Goal: Entertainment & Leisure: Consume media (video, audio)

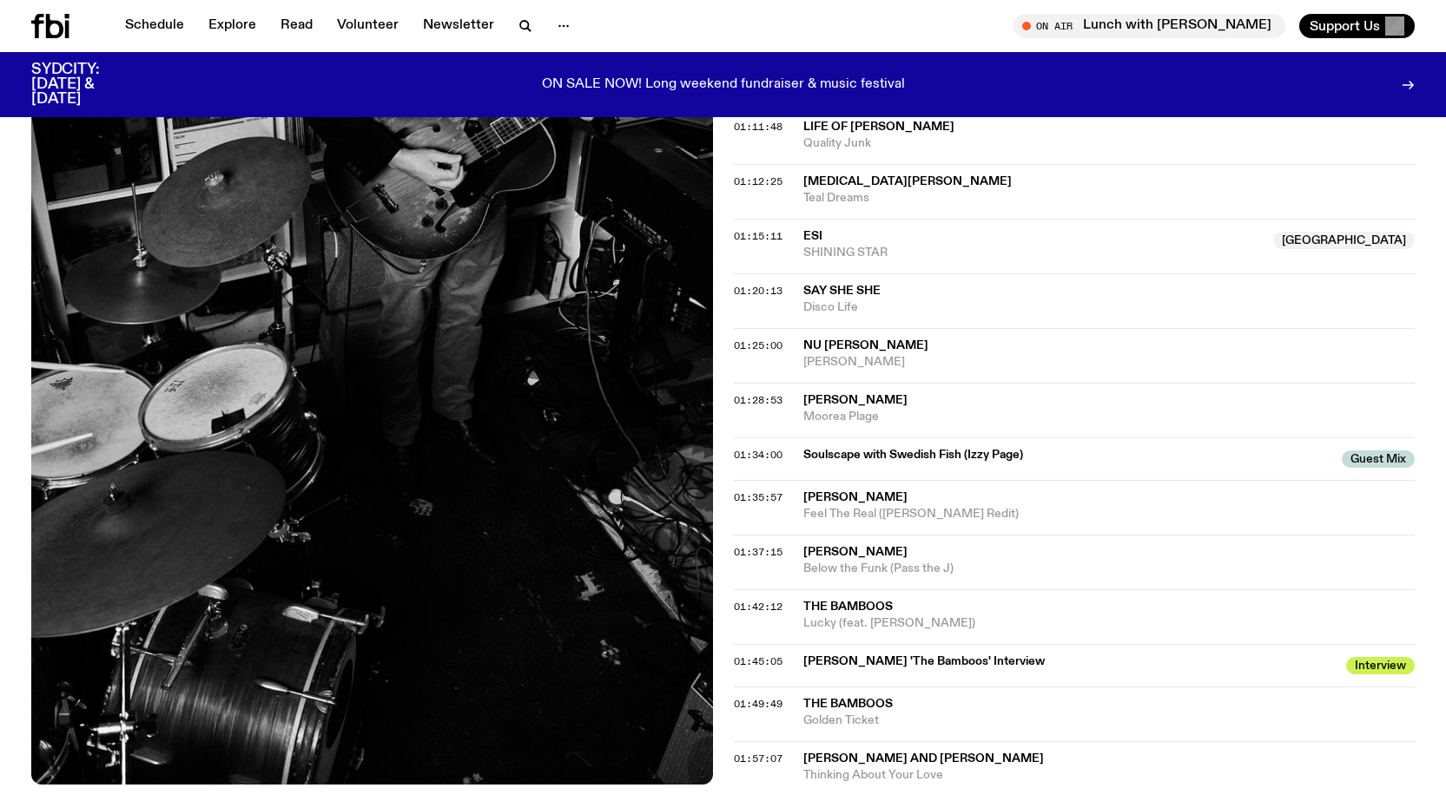
scroll to position [1342, 0]
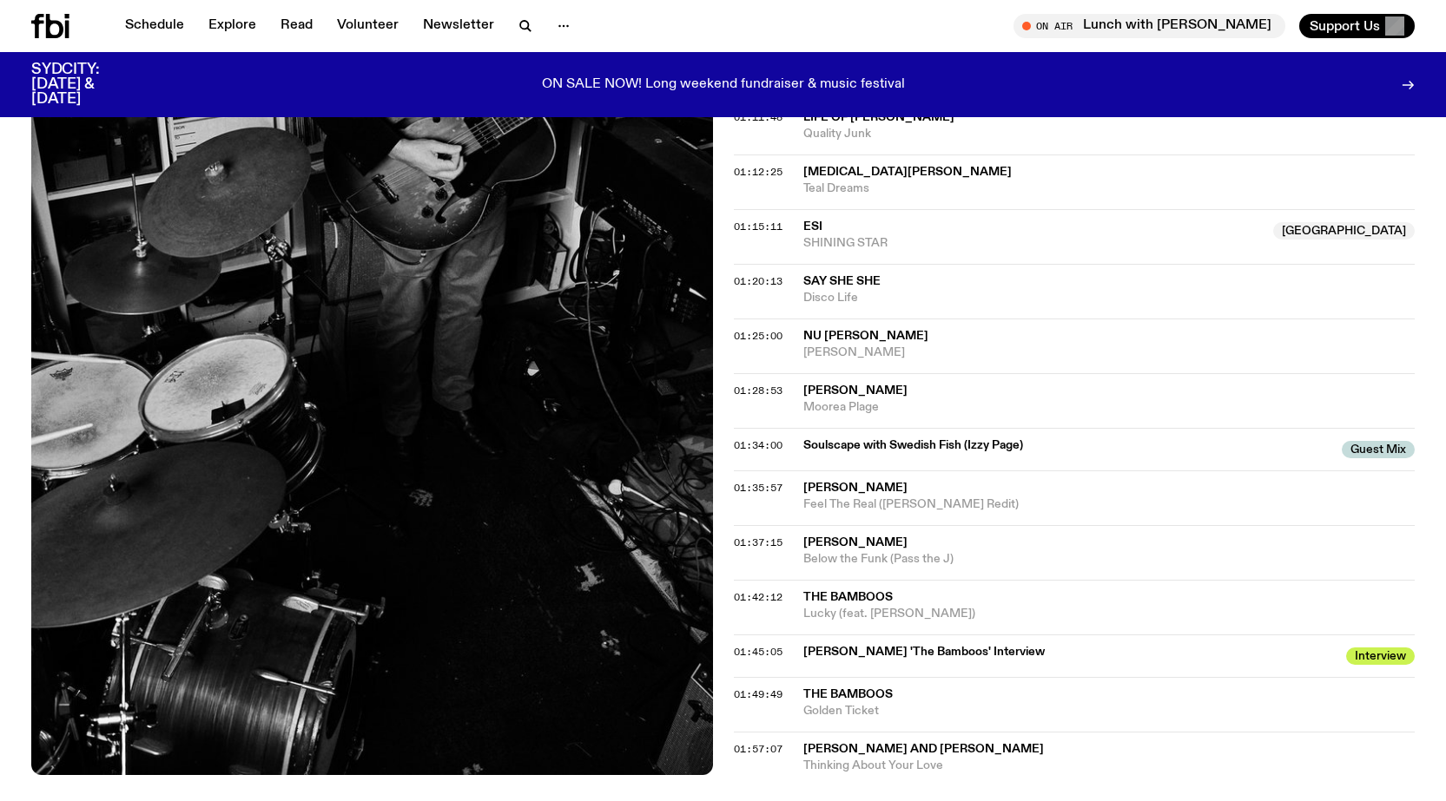
click at [818, 591] on span "The Bamboos" at bounding box center [847, 597] width 89 height 12
click at [750, 590] on span "01:42:12" at bounding box center [758, 597] width 49 height 14
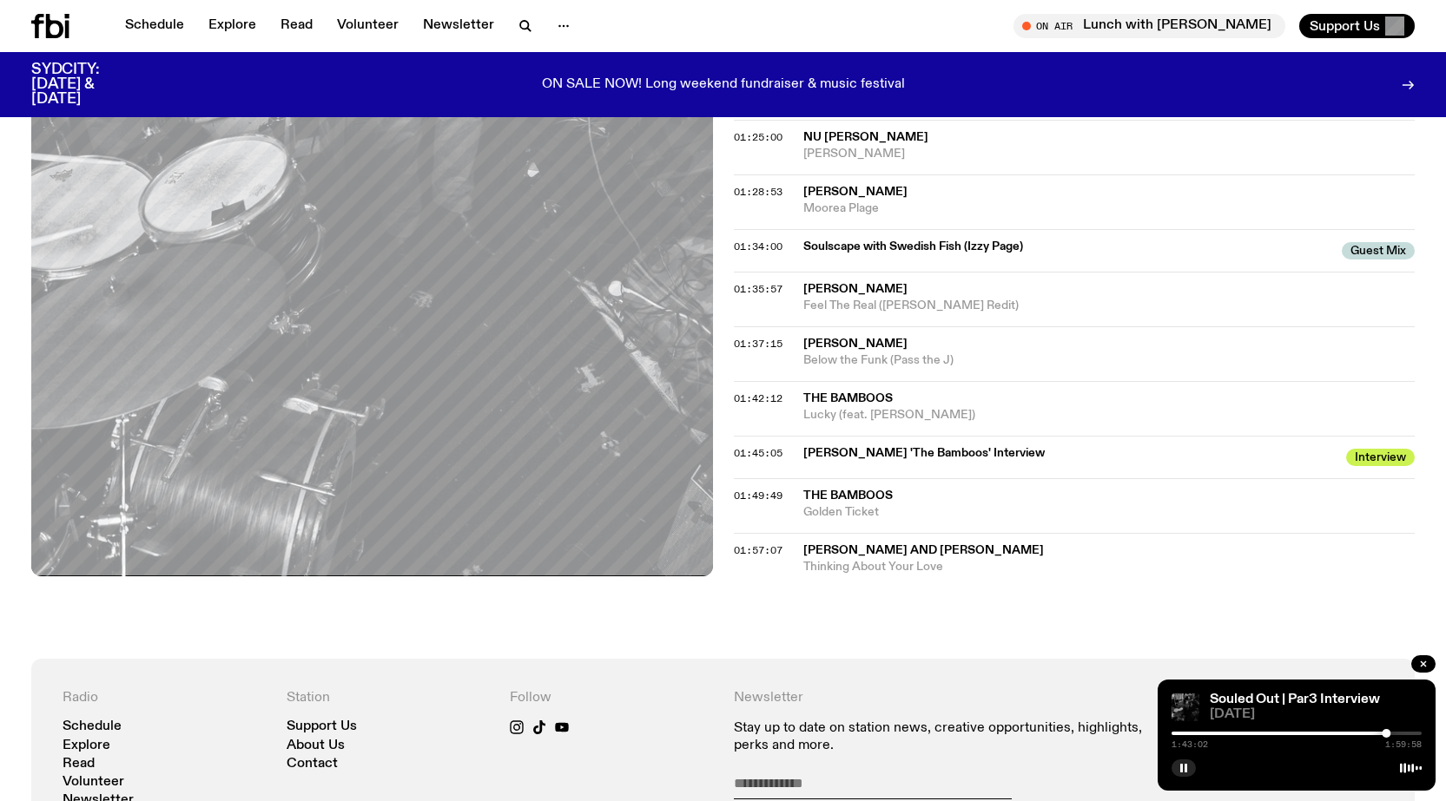
scroll to position [1512, 0]
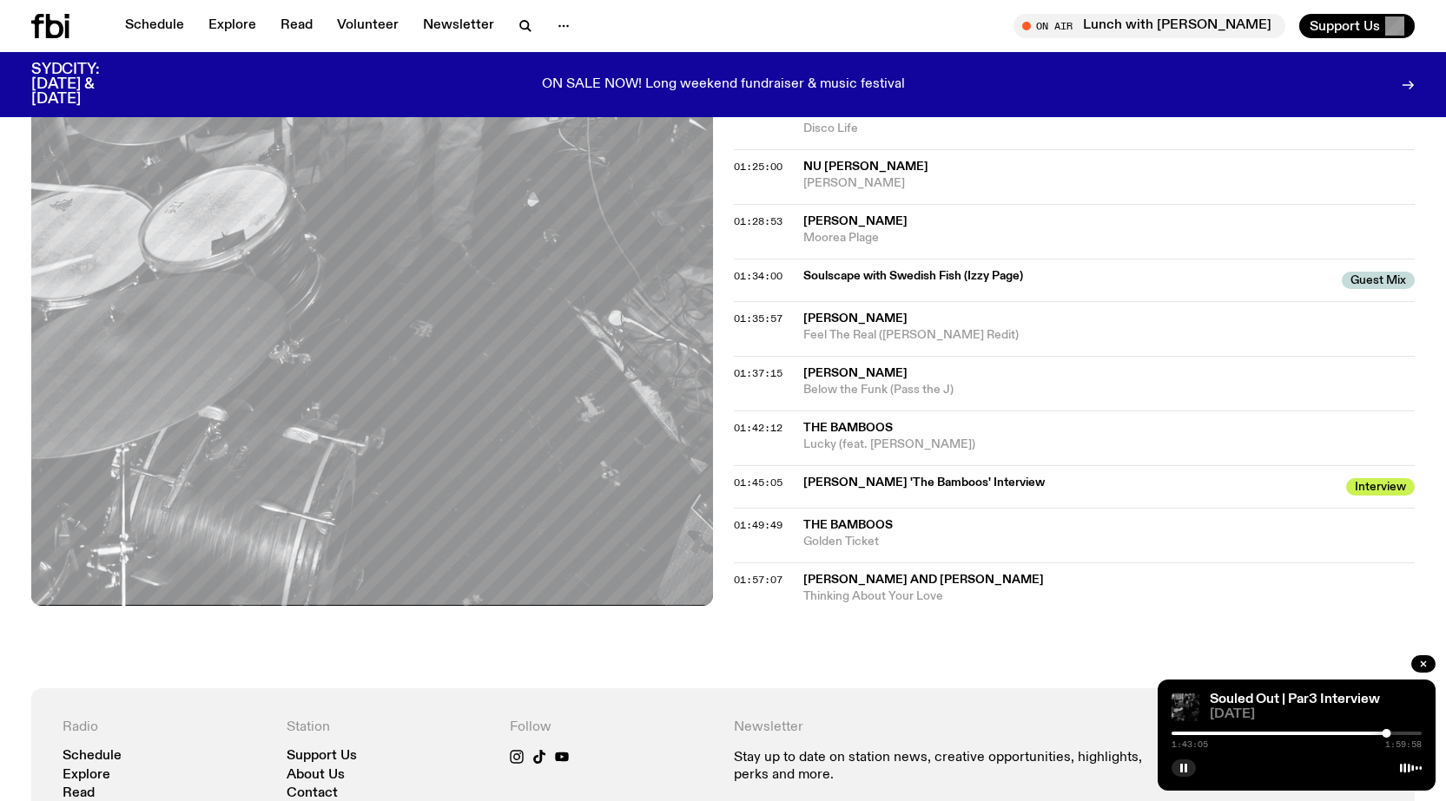
drag, startPoint x: 1403, startPoint y: 765, endPoint x: 1423, endPoint y: 765, distance: 20.0
click at [1423, 765] on div "Souled Out | Par3 Interview [DATE] 1:43:05 1:59:58" at bounding box center [1296, 735] width 278 height 111
click at [1427, 671] on button "button" at bounding box center [1423, 664] width 24 height 17
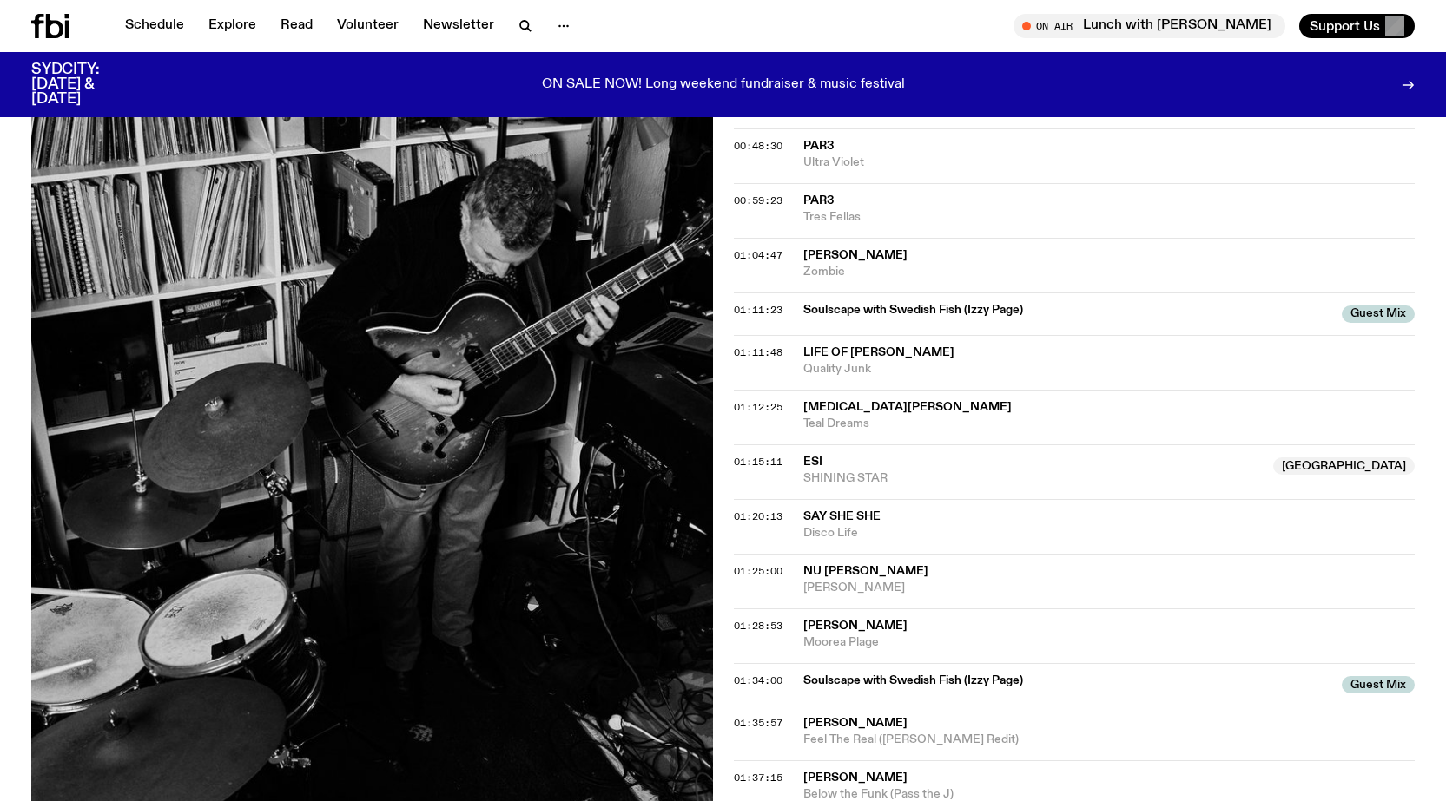
scroll to position [296, 0]
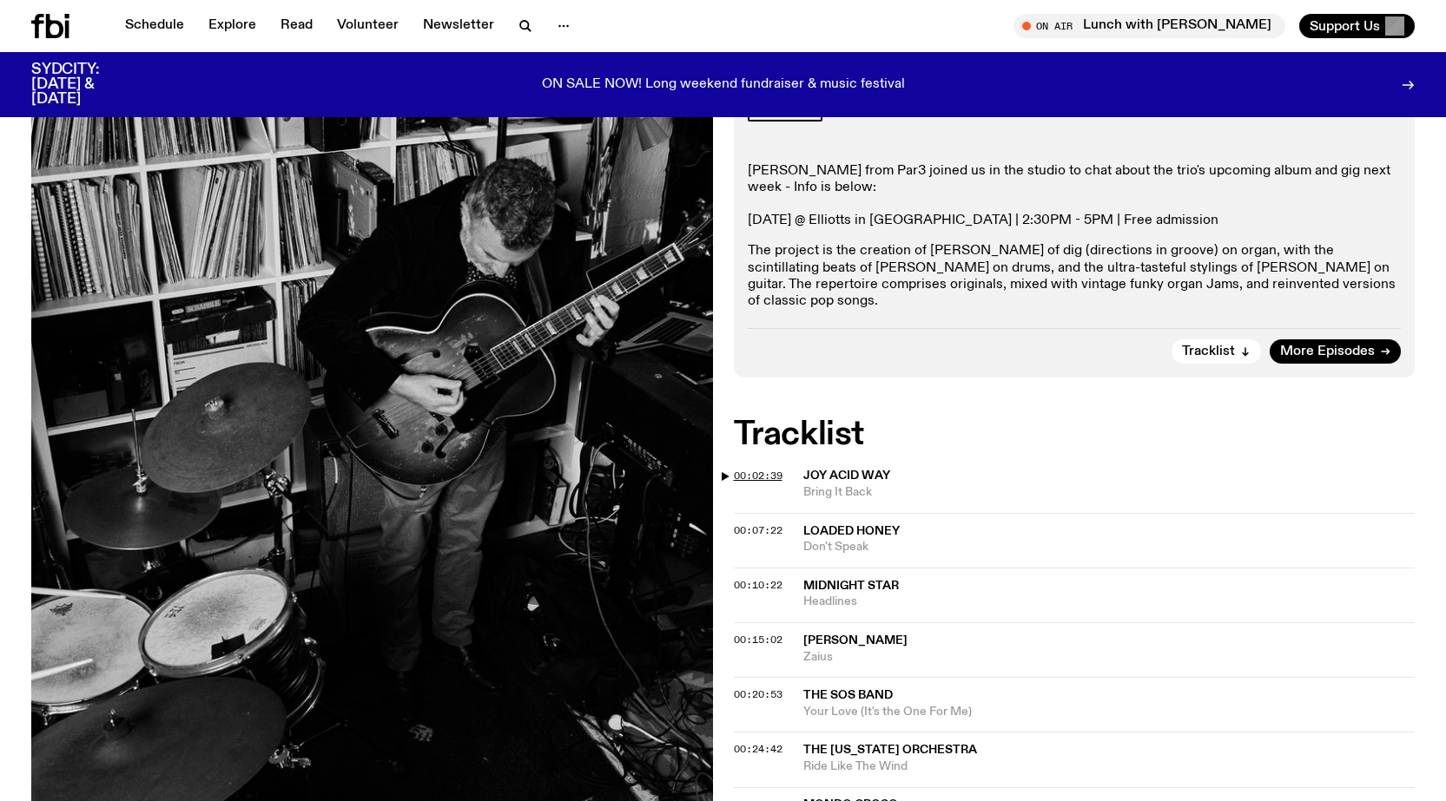
click at [745, 469] on span "00:02:39" at bounding box center [758, 476] width 49 height 14
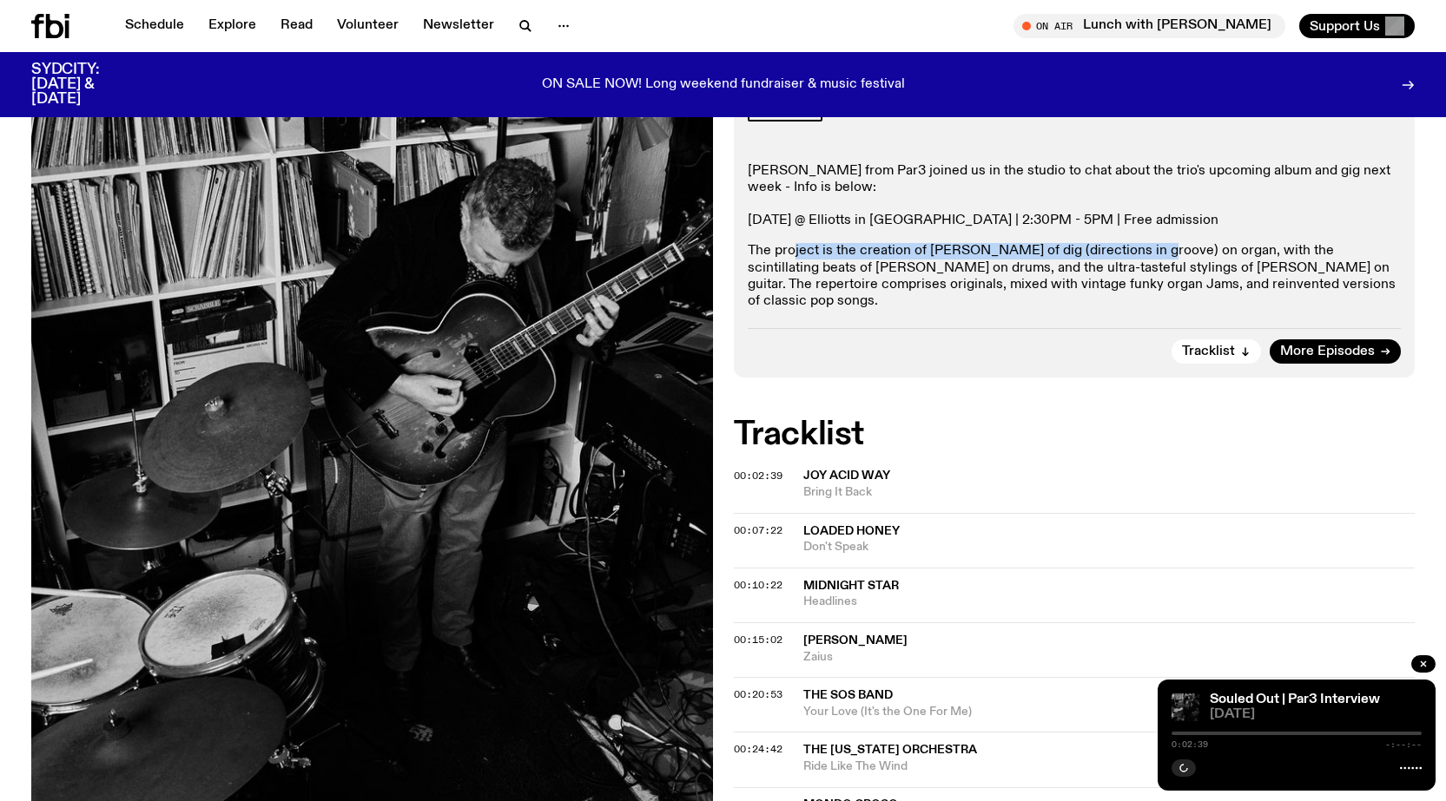
drag, startPoint x: 792, startPoint y: 248, endPoint x: 1150, endPoint y: 250, distance: 358.6
click at [1145, 250] on p "The project is the creation of [PERSON_NAME] of dig (directions in groove) on o…" at bounding box center [1075, 276] width 654 height 67
click at [1150, 250] on p "The project is the creation of [PERSON_NAME] of dig (directions in groove) on o…" at bounding box center [1075, 276] width 654 height 67
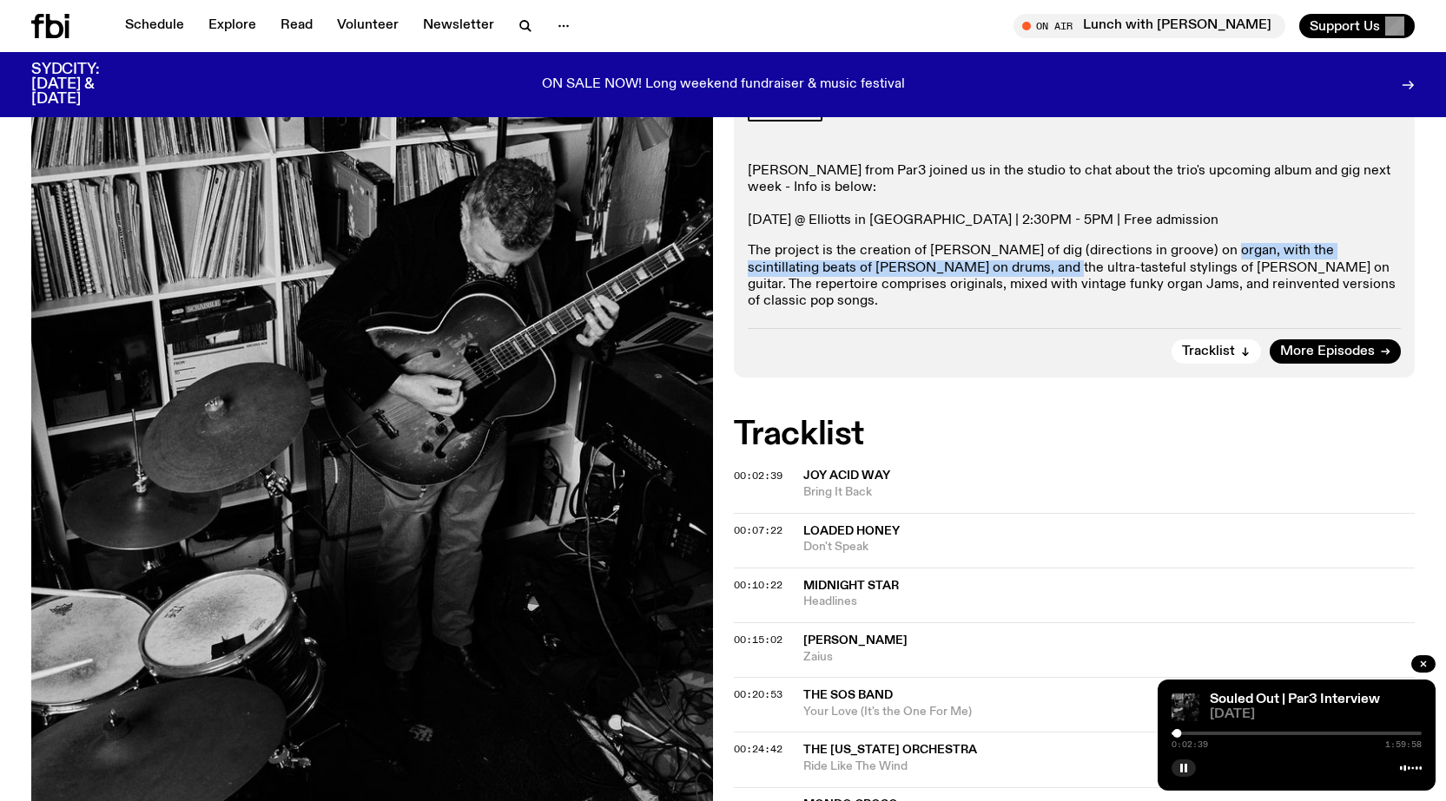
drag, startPoint x: 1209, startPoint y: 252, endPoint x: 1007, endPoint y: 267, distance: 202.0
click at [1001, 268] on p "The project is the creation of [PERSON_NAME] of dig (directions in groove) on o…" at bounding box center [1075, 276] width 654 height 67
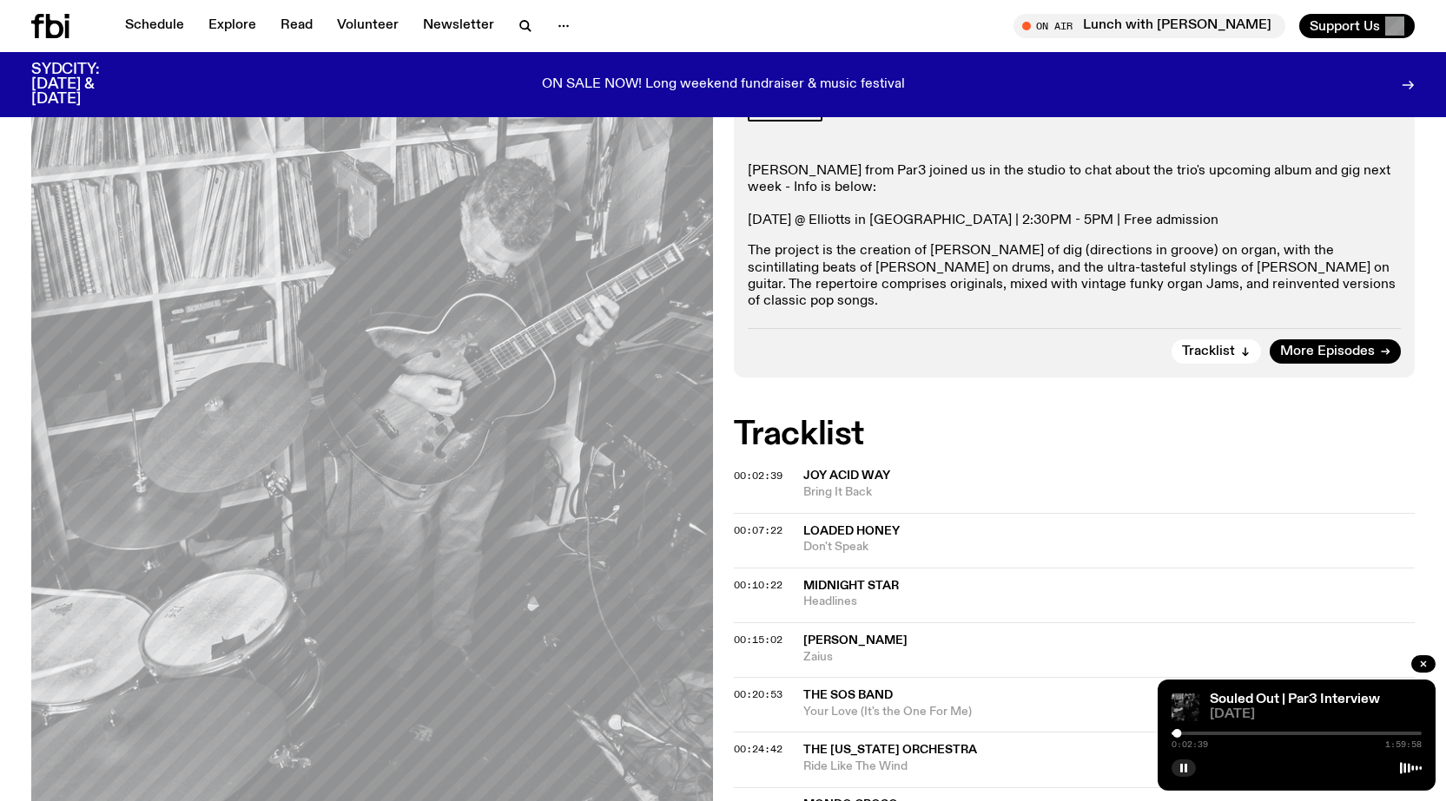
click at [1042, 267] on p "The project is the creation of [PERSON_NAME] of dig (directions in groove) on o…" at bounding box center [1075, 276] width 654 height 67
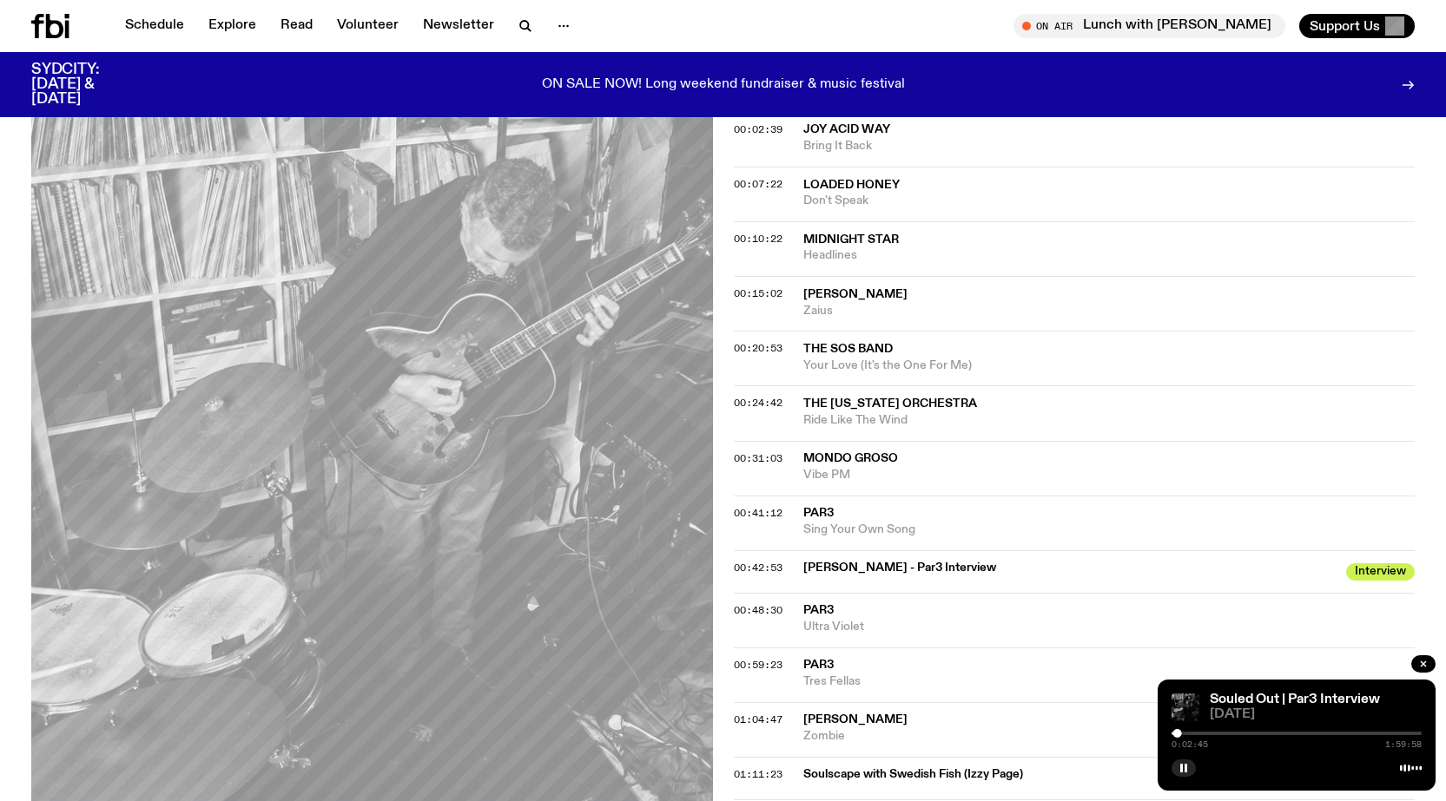
scroll to position [675, 0]
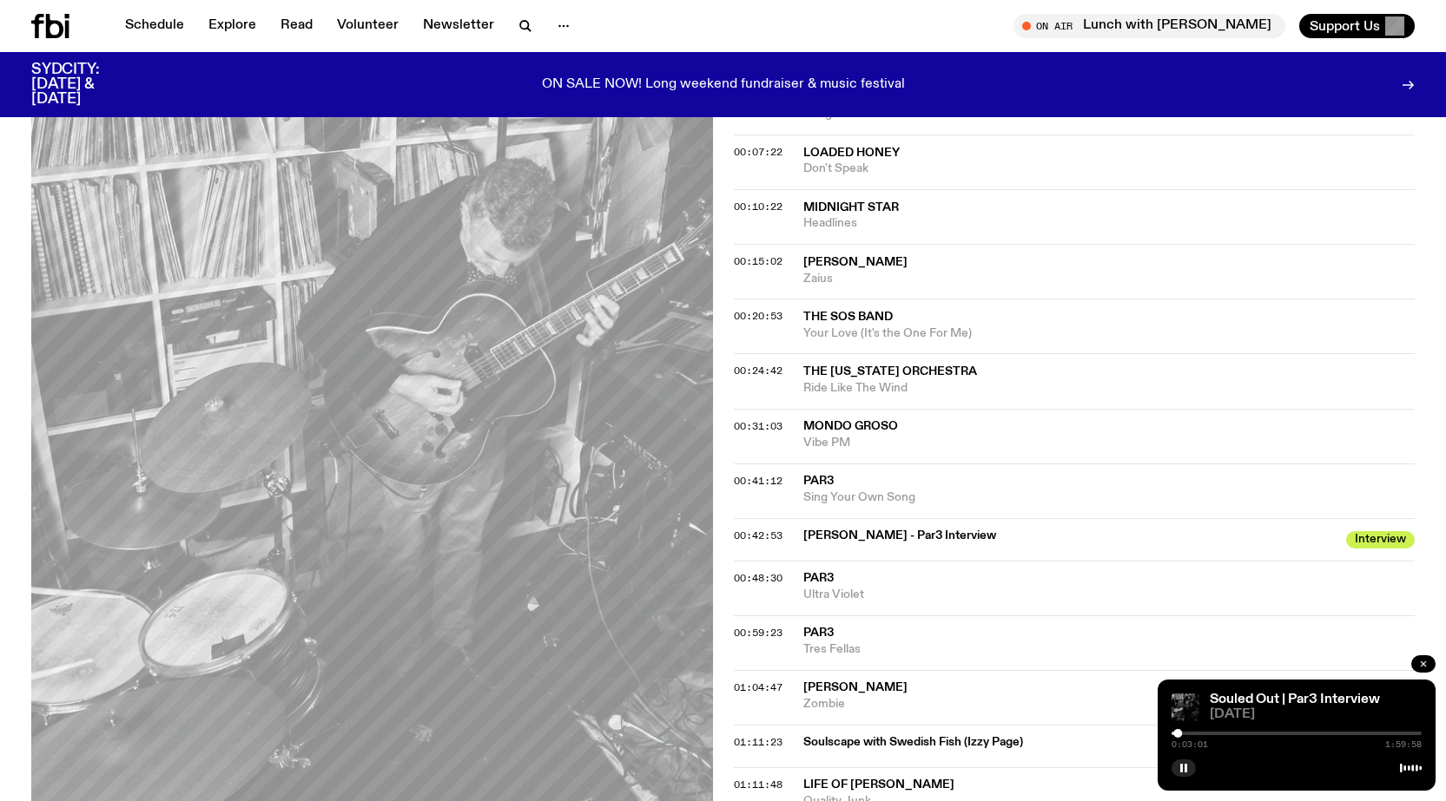
click at [1422, 668] on icon "button" at bounding box center [1423, 664] width 10 height 10
